Goal: Task Accomplishment & Management: Manage account settings

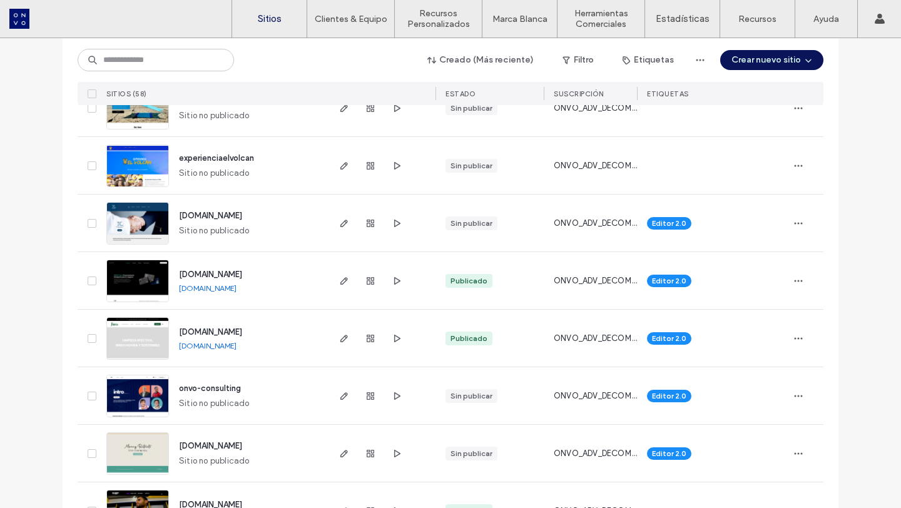
scroll to position [2080, 0]
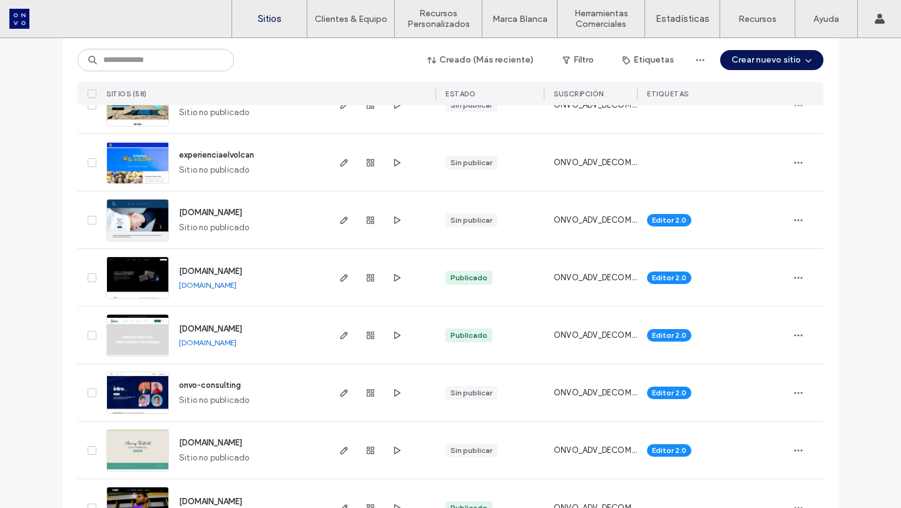
click at [213, 280] on div "[DOMAIN_NAME]" at bounding box center [208, 285] width 58 height 10
click at [214, 273] on span "[DOMAIN_NAME]" at bounding box center [210, 271] width 63 height 9
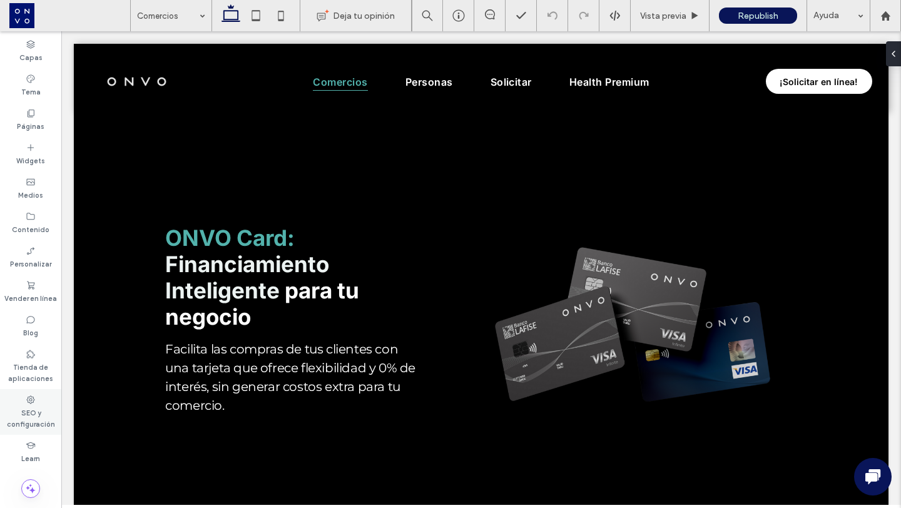
click at [28, 396] on icon at bounding box center [31, 400] width 10 height 10
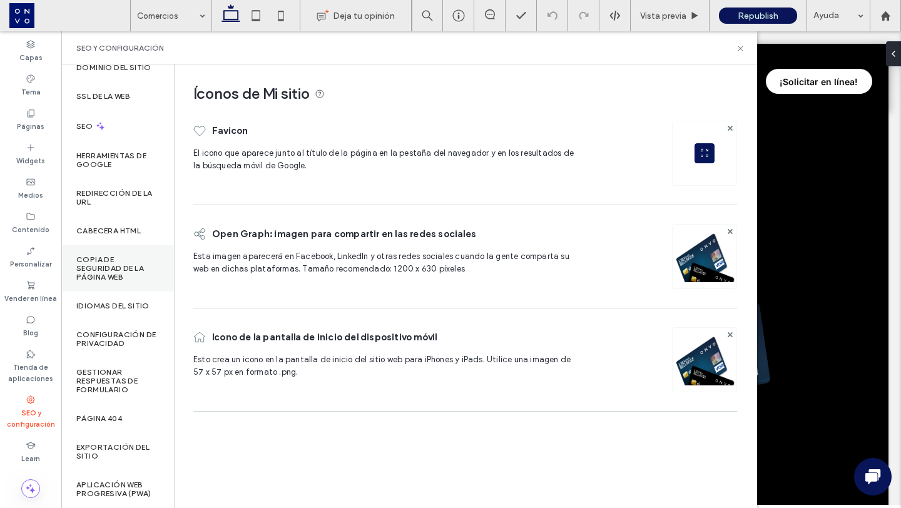
scroll to position [58, 0]
click at [98, 368] on label "Gestionar respuestas de formulario" at bounding box center [117, 381] width 83 height 26
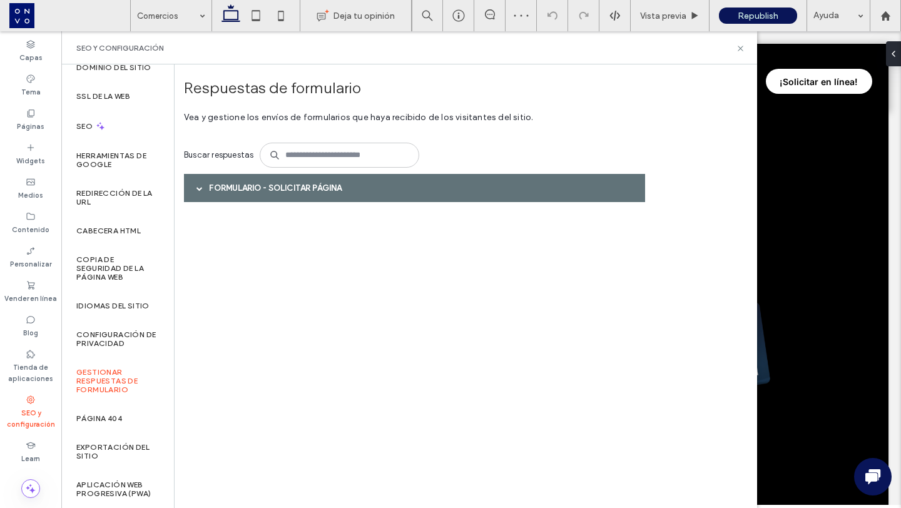
click at [198, 193] on span at bounding box center [199, 188] width 6 height 22
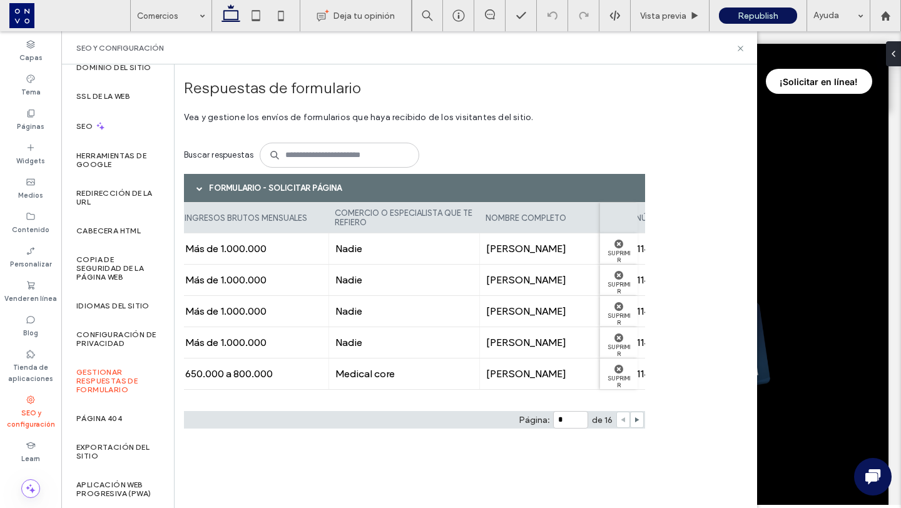
scroll to position [0, 582]
click at [566, 416] on input "*" at bounding box center [570, 420] width 35 height 18
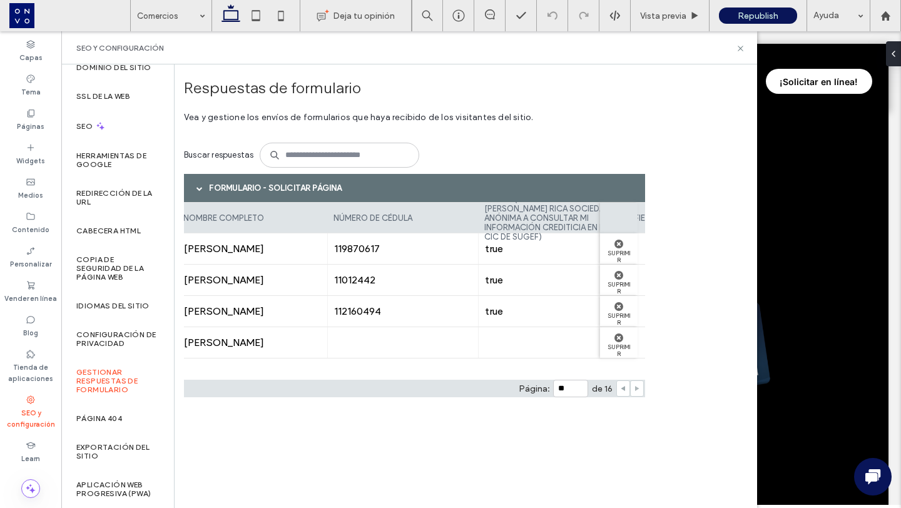
click at [621, 391] on icon at bounding box center [623, 388] width 6 height 6
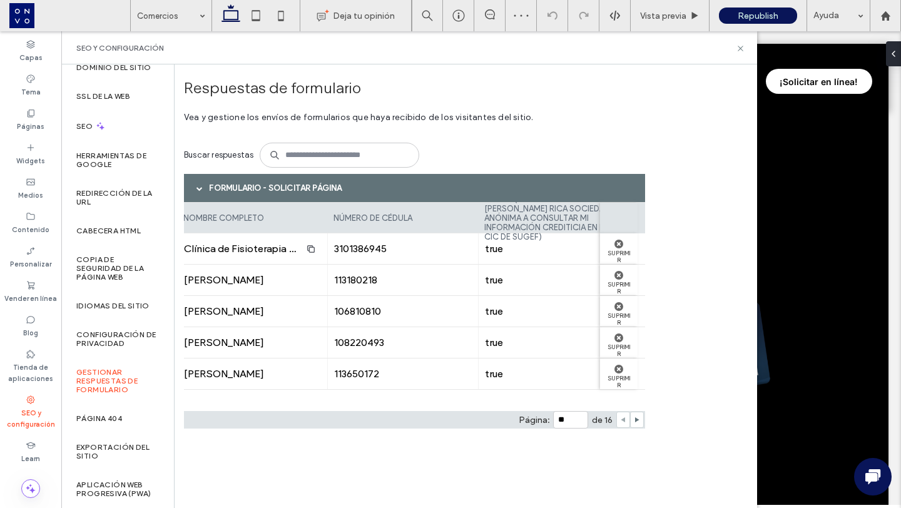
click at [623, 420] on use at bounding box center [623, 419] width 4 height 5
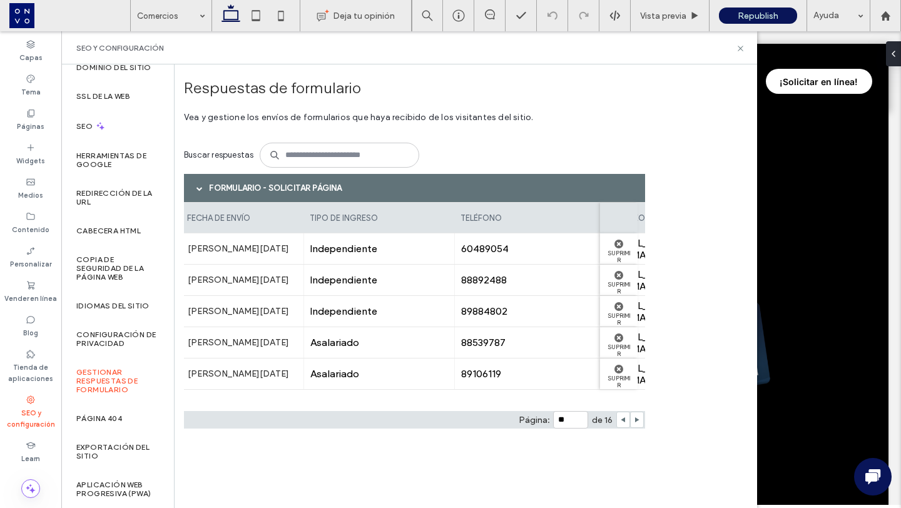
scroll to position [0, 0]
click at [572, 427] on input "**" at bounding box center [570, 420] width 35 height 18
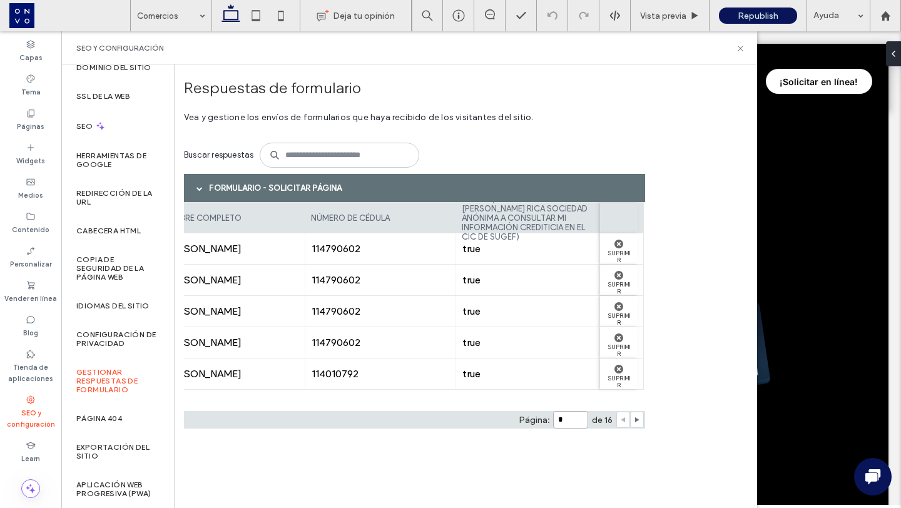
scroll to position [0, 912]
click at [639, 425] on span at bounding box center [637, 419] width 6 height 15
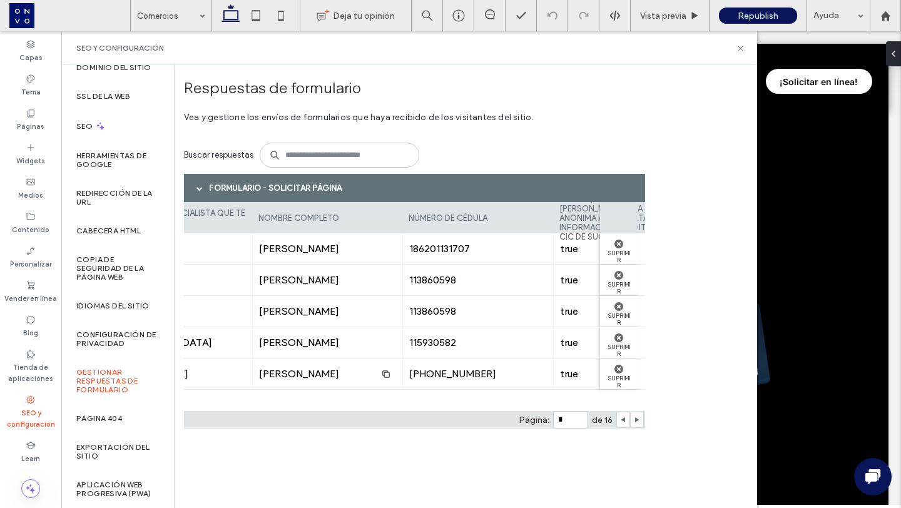
scroll to position [0, 818]
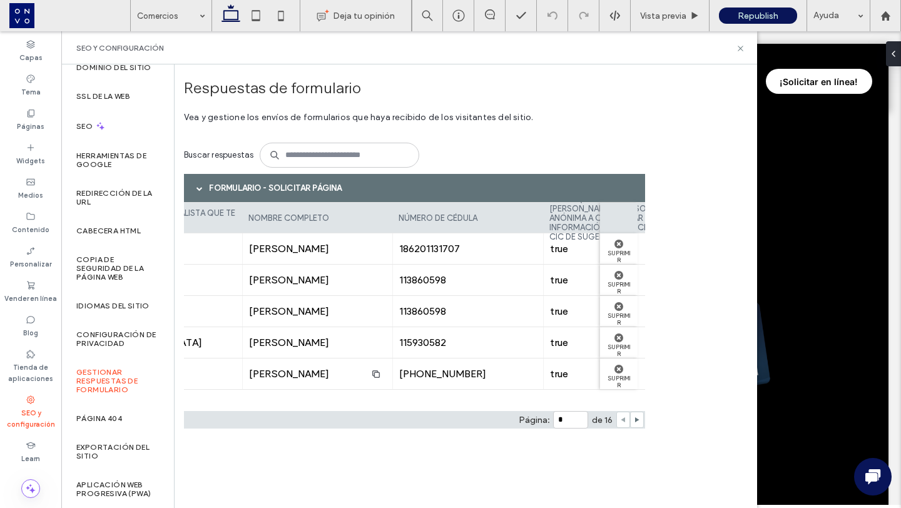
click at [623, 421] on use at bounding box center [623, 419] width 4 height 5
type input "*"
click at [623, 421] on div at bounding box center [623, 420] width 14 height 16
click at [302, 159] on input at bounding box center [340, 155] width 160 height 25
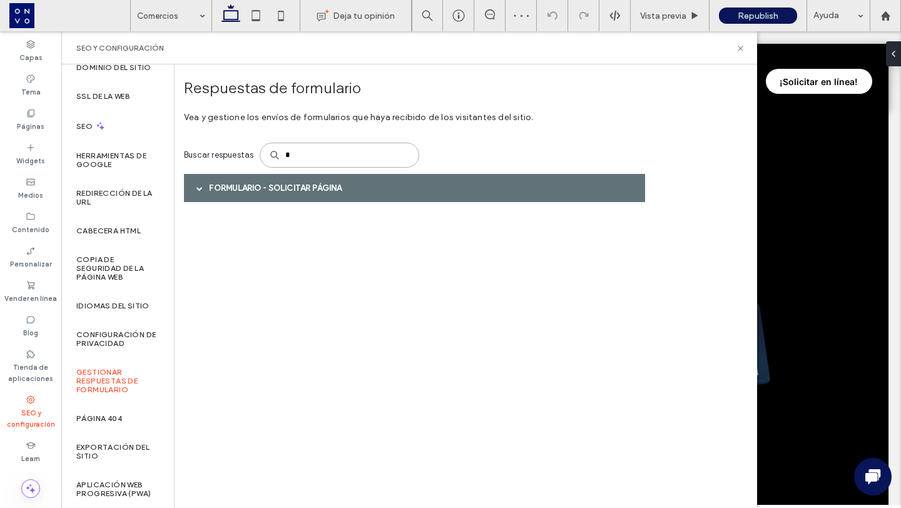
type input "*"
click at [485, 127] on span "Vea y gestione los envíos de formularios que haya recibido de los visitantes de…" at bounding box center [418, 119] width 469 height 33
click at [125, 372] on label "Gestionar respuestas de formulario" at bounding box center [117, 381] width 83 height 26
click at [200, 188] on span at bounding box center [199, 188] width 6 height 6
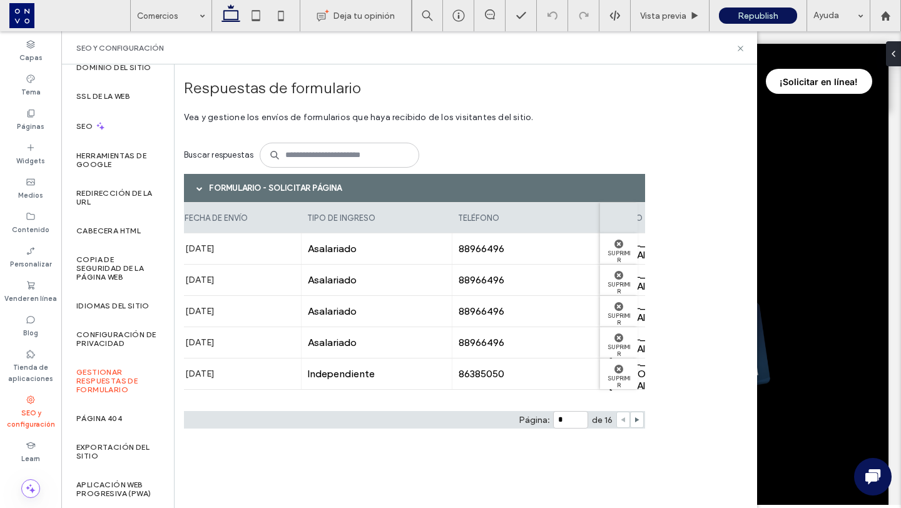
scroll to position [0, 0]
